Goal: Task Accomplishment & Management: Manage account settings

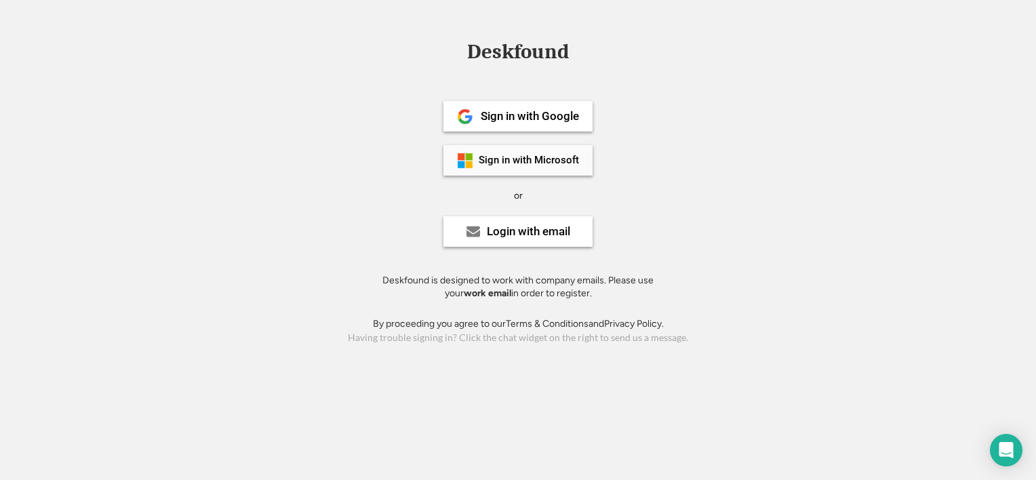
click at [570, 165] on div "Sign in with Microsoft" at bounding box center [517, 160] width 149 height 31
click at [483, 228] on div "Login with email" at bounding box center [517, 231] width 149 height 31
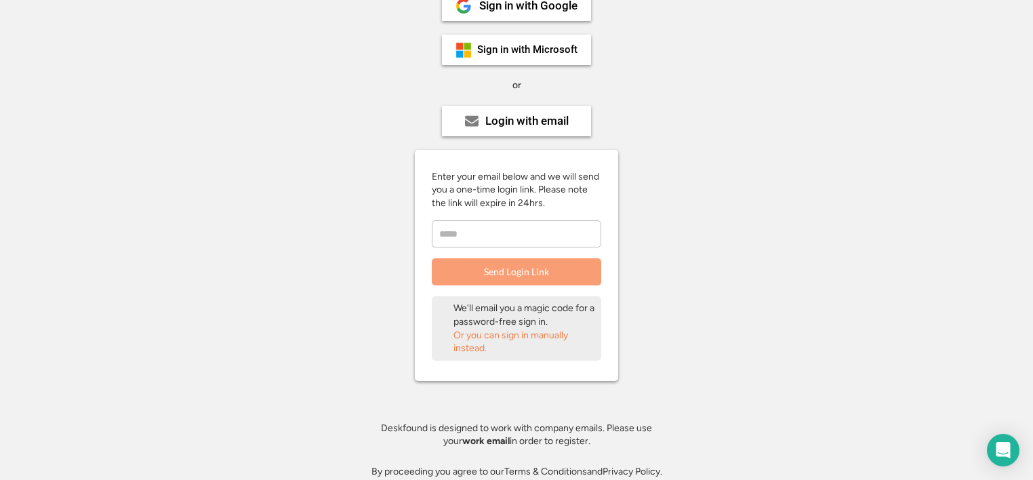
scroll to position [113, 0]
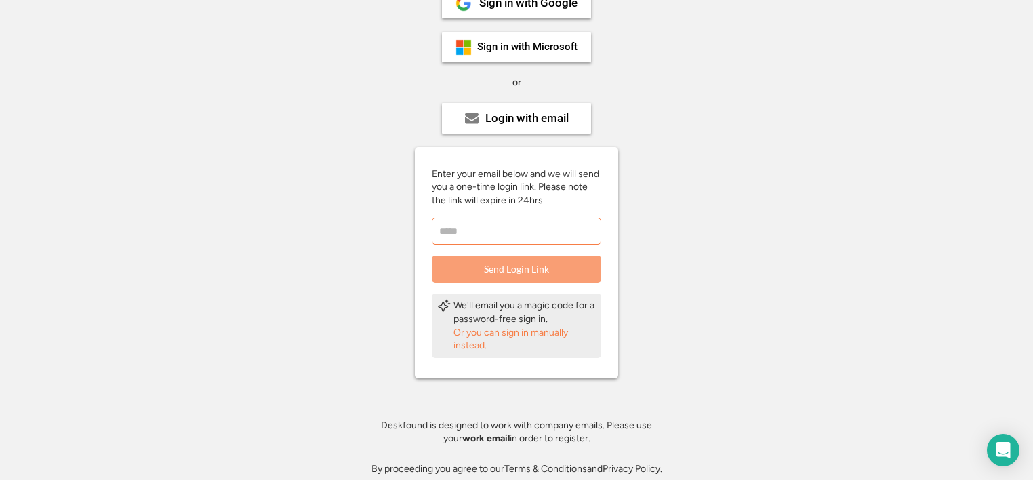
click at [542, 235] on input "email" at bounding box center [516, 231] width 169 height 27
type input "**********"
click at [577, 273] on button "Send Login Link" at bounding box center [516, 269] width 169 height 27
